Goal: Check status: Check status

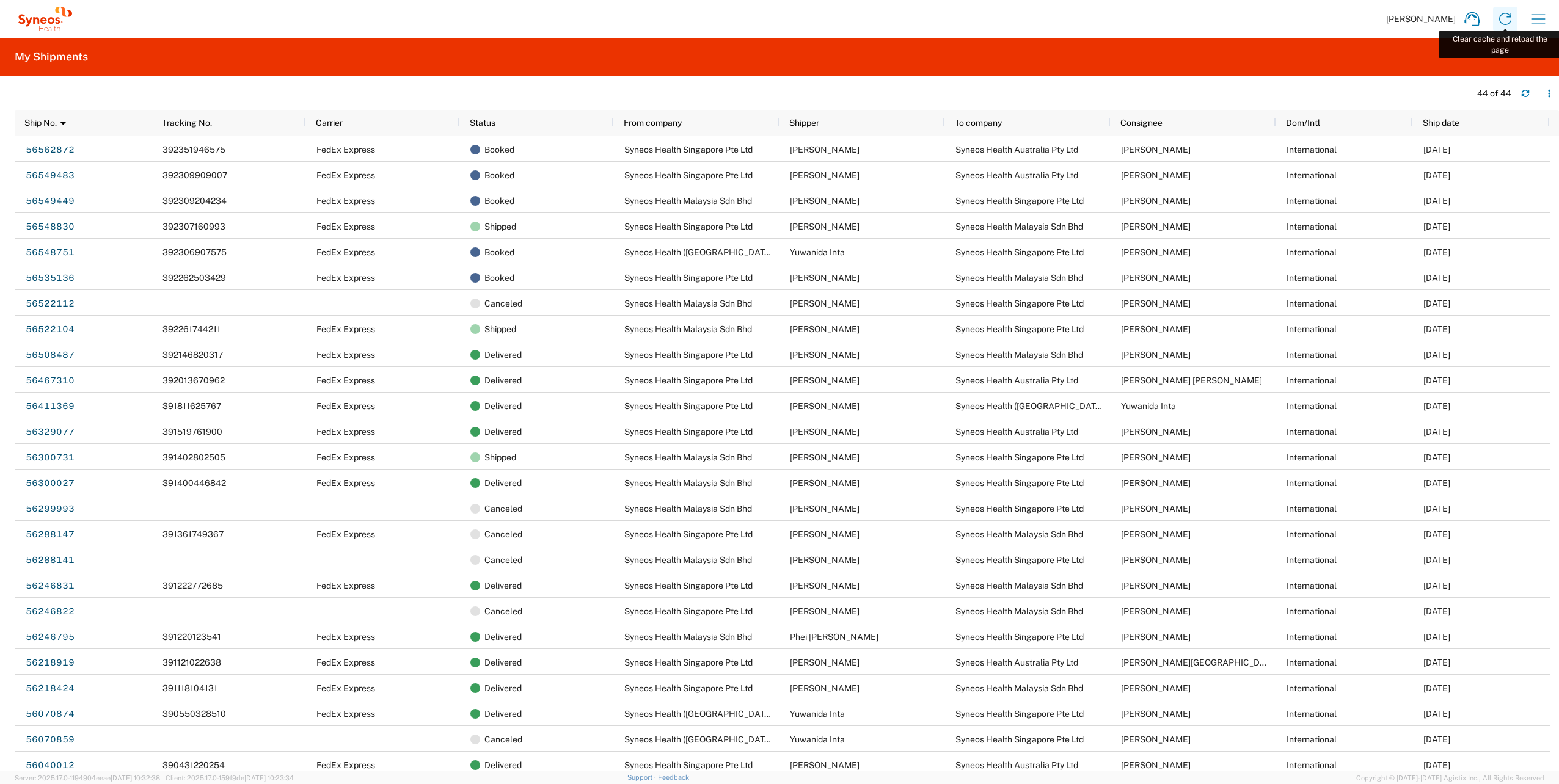
click at [1510, 15] on icon at bounding box center [1505, 19] width 12 height 12
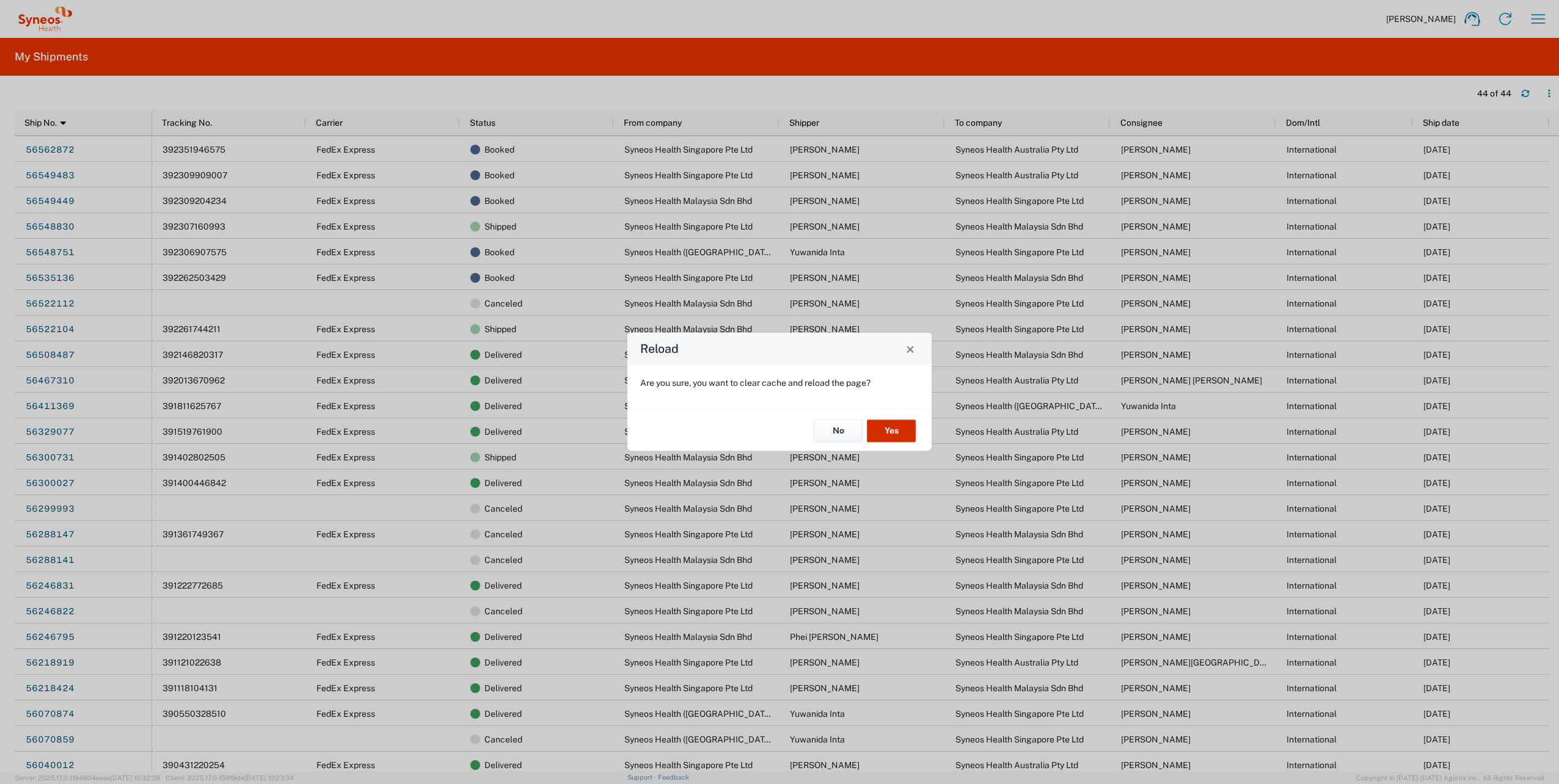
click at [896, 430] on button "Yes" at bounding box center [891, 431] width 49 height 23
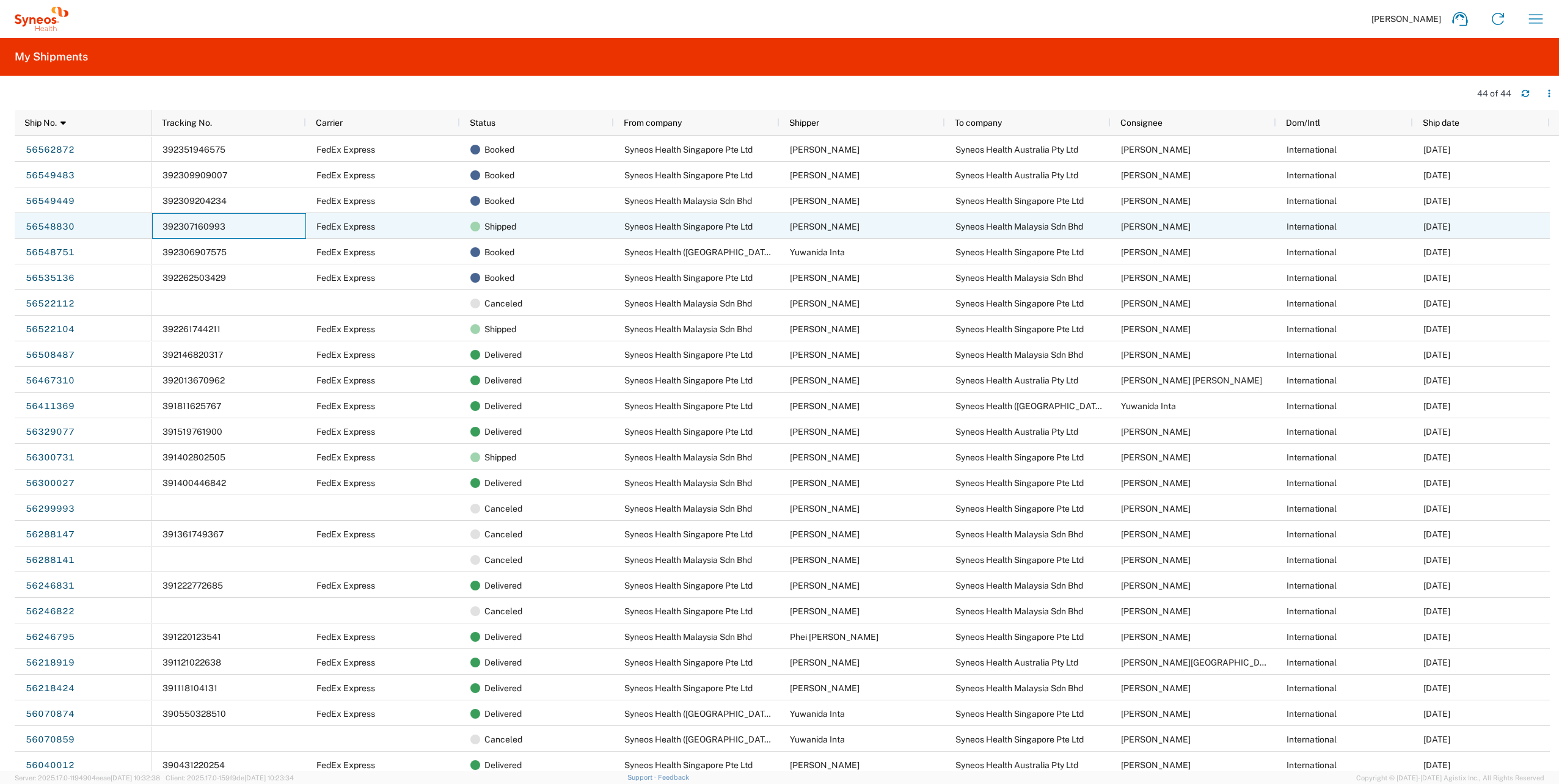
click at [291, 232] on div "392307160993" at bounding box center [229, 226] width 154 height 25
